Goal: Task Accomplishment & Management: Complete application form

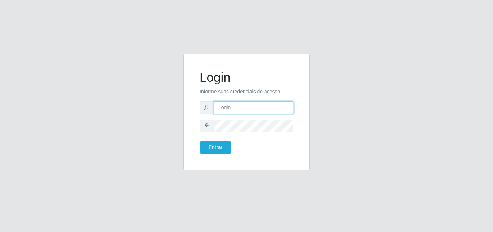
click at [264, 108] on input "text" at bounding box center [254, 107] width 80 height 13
type input "[EMAIL_ADDRESS][DOMAIN_NAME]"
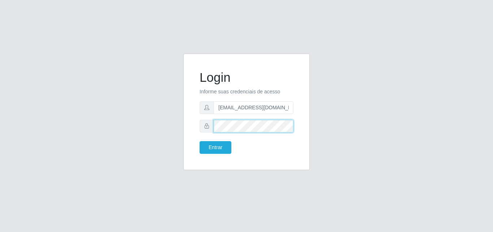
click at [200, 141] on button "Entrar" at bounding box center [216, 147] width 32 height 13
click at [213, 155] on div "Login Informe suas credenciais de acesso [EMAIL_ADDRESS][DOMAIN_NAME] Entrar" at bounding box center [247, 111] width 108 height 98
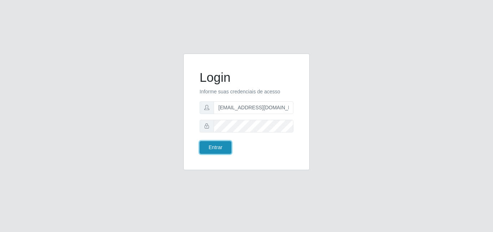
drag, startPoint x: 219, startPoint y: 148, endPoint x: 215, endPoint y: 148, distance: 3.6
click at [219, 148] on button "Entrar" at bounding box center [216, 147] width 32 height 13
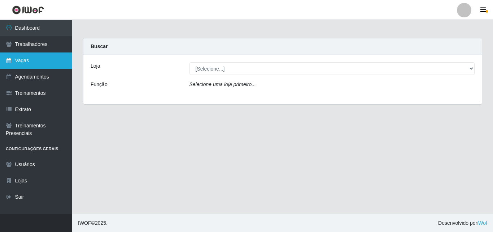
click at [35, 57] on link "Vagas" at bounding box center [36, 60] width 72 height 16
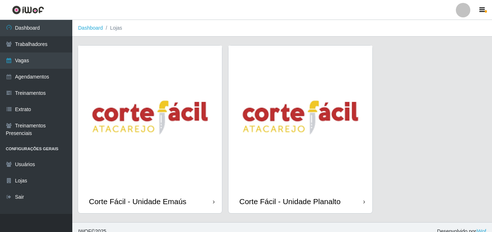
click at [134, 151] on img at bounding box center [150, 118] width 144 height 144
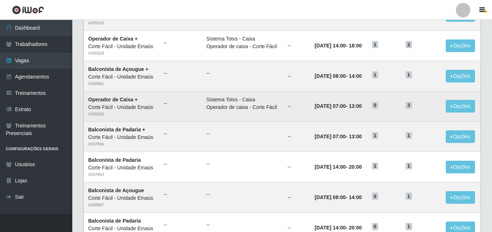
scroll to position [381, 0]
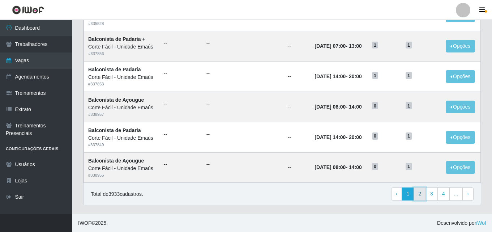
click at [421, 191] on link "2" at bounding box center [419, 193] width 12 height 13
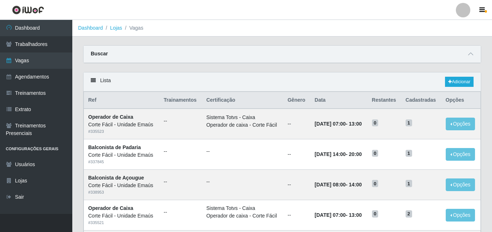
drag, startPoint x: 210, startPoint y: 53, endPoint x: 227, endPoint y: 52, distance: 17.0
click at [210, 52] on div "Buscar" at bounding box center [281, 54] width 397 height 17
click at [467, 49] on div "Buscar" at bounding box center [281, 54] width 397 height 17
drag, startPoint x: 470, startPoint y: 54, endPoint x: 465, endPoint y: 54, distance: 5.4
click at [471, 54] on icon at bounding box center [470, 53] width 5 height 5
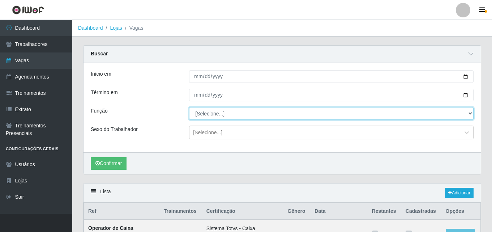
click at [210, 114] on select "[Selecione...] ASG ASG + ASG ++ Auxiliar de Cozinha Auxiliar de Cozinha + Auxil…" at bounding box center [331, 113] width 284 height 13
select select "123"
click at [189, 107] on select "[Selecione...] ASG ASG + ASG ++ Auxiliar de Cozinha Auxiliar de Cozinha + Auxil…" at bounding box center [331, 113] width 284 height 13
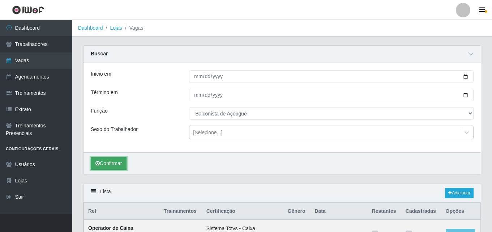
click at [101, 168] on button "Confirmar" at bounding box center [109, 163] width 36 height 13
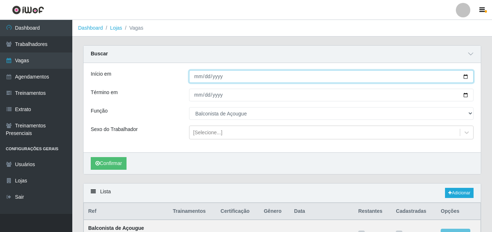
click at [195, 74] on input "Início em" at bounding box center [331, 76] width 284 height 13
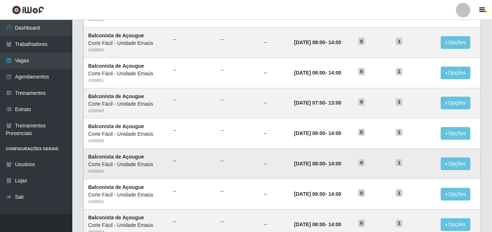
scroll to position [492, 0]
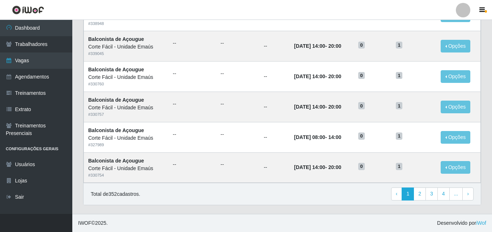
click at [268, 193] on div "Total de 352 cadastros. ‹ Previous 1 2 3 4 ... › Next" at bounding box center [282, 193] width 382 height 13
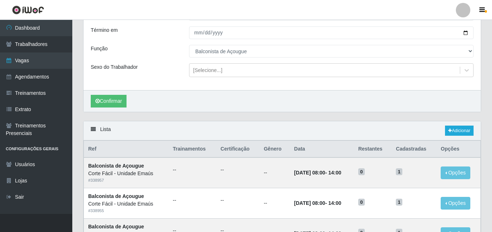
scroll to position [0, 0]
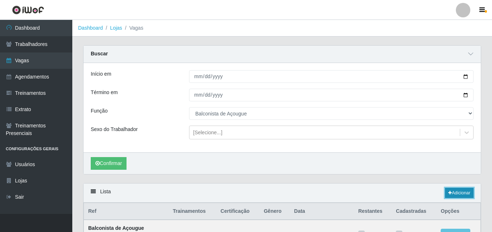
click at [459, 195] on link "Adicionar" at bounding box center [459, 192] width 29 height 10
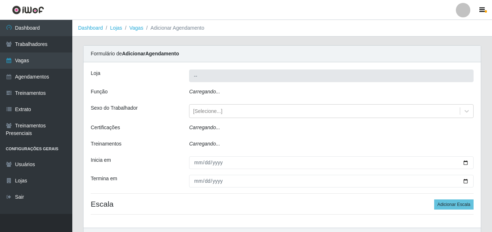
type input "Corte Fácil - Unidade Emaús"
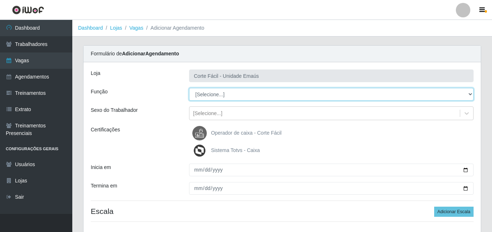
click at [213, 91] on select "[Selecione...] ASG ASG + ASG ++ Auxiliar de Cozinha Auxiliar de Cozinha + Auxil…" at bounding box center [331, 94] width 284 height 13
select select "123"
click at [189, 88] on select "[Selecione...] ASG ASG + ASG ++ Auxiliar de Cozinha Auxiliar de Cozinha + Auxil…" at bounding box center [331, 94] width 284 height 13
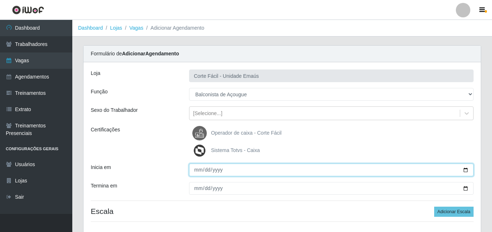
click at [196, 169] on input "Inicia em" at bounding box center [331, 169] width 284 height 13
type input "2025-09-01"
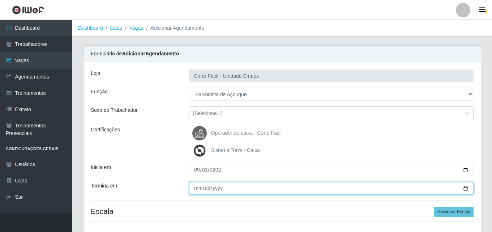
click at [196, 183] on input "Termina em" at bounding box center [331, 188] width 284 height 13
type input "2025-09-01"
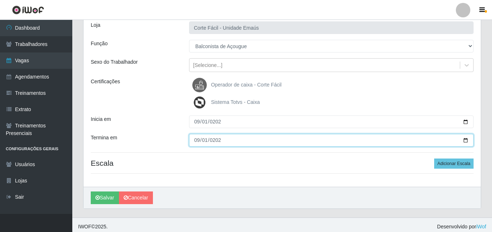
scroll to position [52, 0]
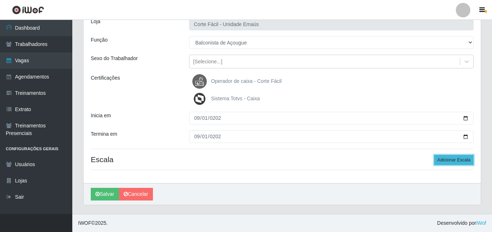
click at [445, 163] on button "Adicionar Escala" at bounding box center [453, 160] width 39 height 10
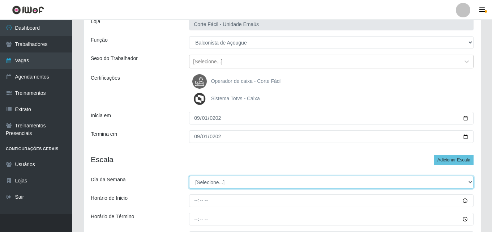
click at [199, 180] on select "[Selecione...] Segunda Terça Quarta Quinta Sexta Sábado Domingo" at bounding box center [331, 182] width 284 height 13
select select "1"
click at [189, 176] on select "[Selecione...] Segunda Terça Quarta Quinta Sexta Sábado Domingo" at bounding box center [331, 182] width 284 height 13
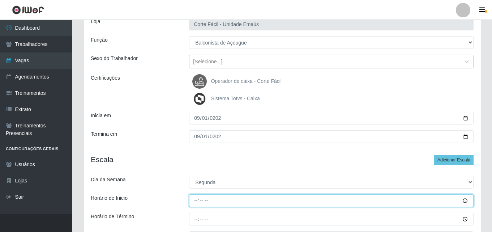
click at [195, 201] on input "Horário de Inicio" at bounding box center [331, 200] width 284 height 13
type input "14:00"
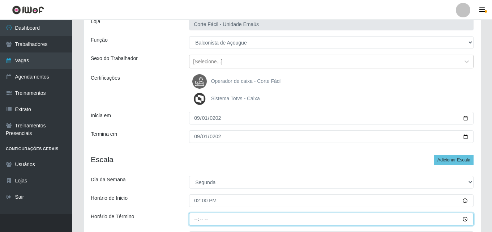
click at [196, 220] on input "Horário de Término" at bounding box center [331, 218] width 284 height 13
type input "20:00"
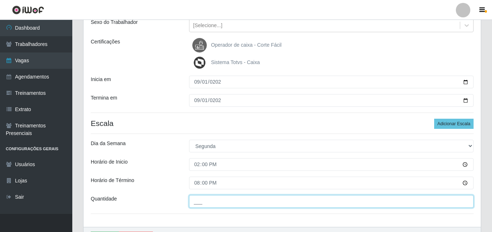
drag, startPoint x: 199, startPoint y: 203, endPoint x: 196, endPoint y: 206, distance: 4.6
click at [199, 203] on input "___" at bounding box center [331, 201] width 284 height 13
type input "001"
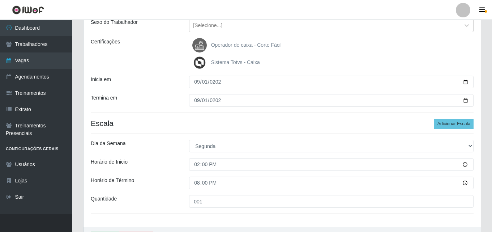
click at [191, 119] on h4 "Escala Adicionar Escala" at bounding box center [282, 122] width 382 height 9
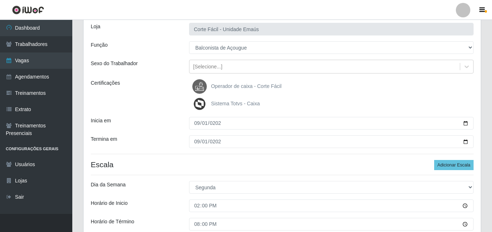
scroll to position [131, 0]
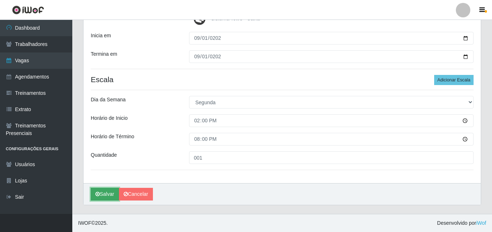
click at [107, 194] on button "Salvar" at bounding box center [105, 193] width 28 height 13
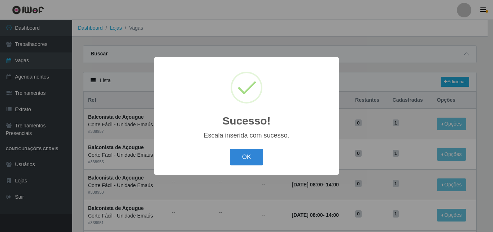
drag, startPoint x: 243, startPoint y: 156, endPoint x: 234, endPoint y: 151, distance: 10.0
click at [243, 156] on button "OK" at bounding box center [247, 156] width 34 height 17
